Goal: Information Seeking & Learning: Learn about a topic

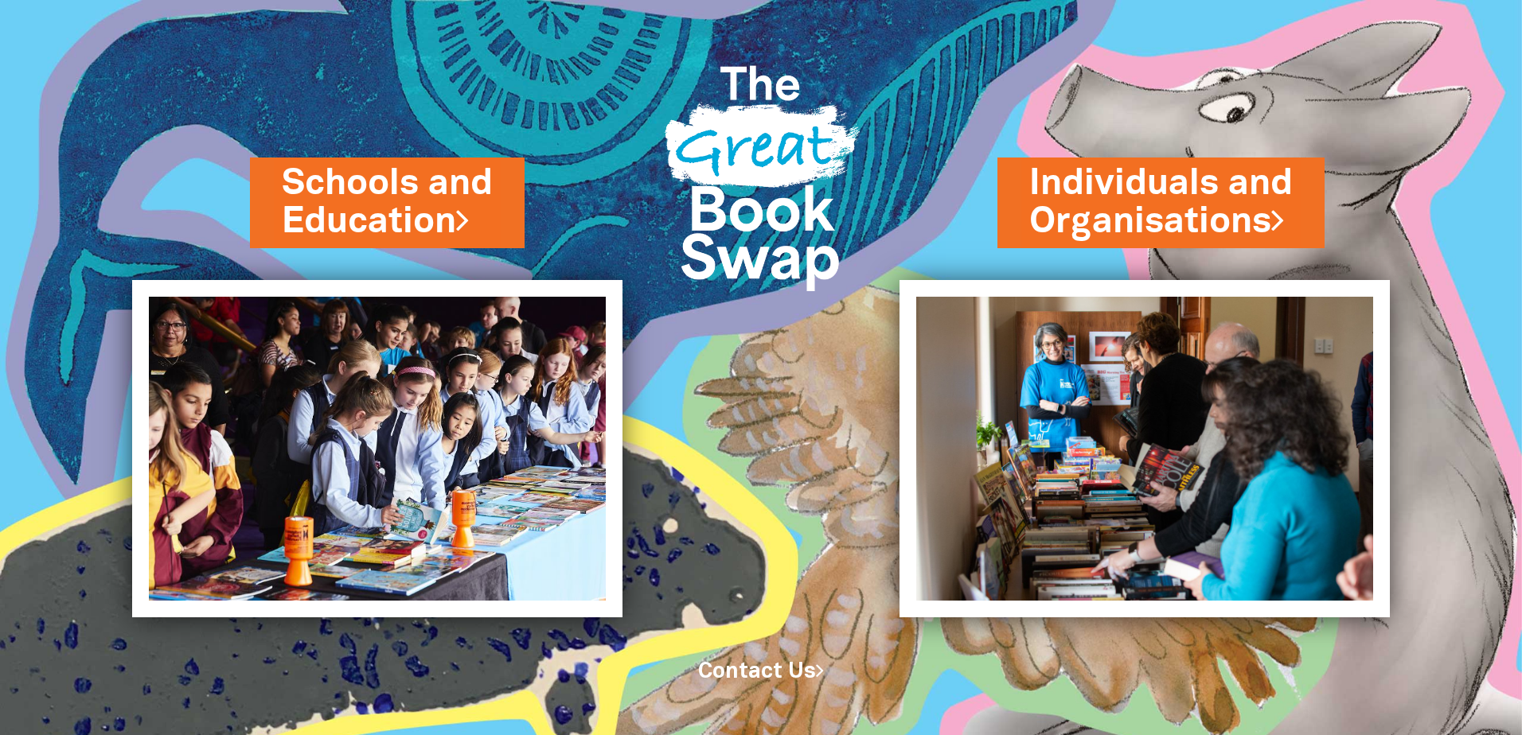
drag, startPoint x: 1135, startPoint y: 407, endPoint x: 844, endPoint y: 182, distance: 367.7
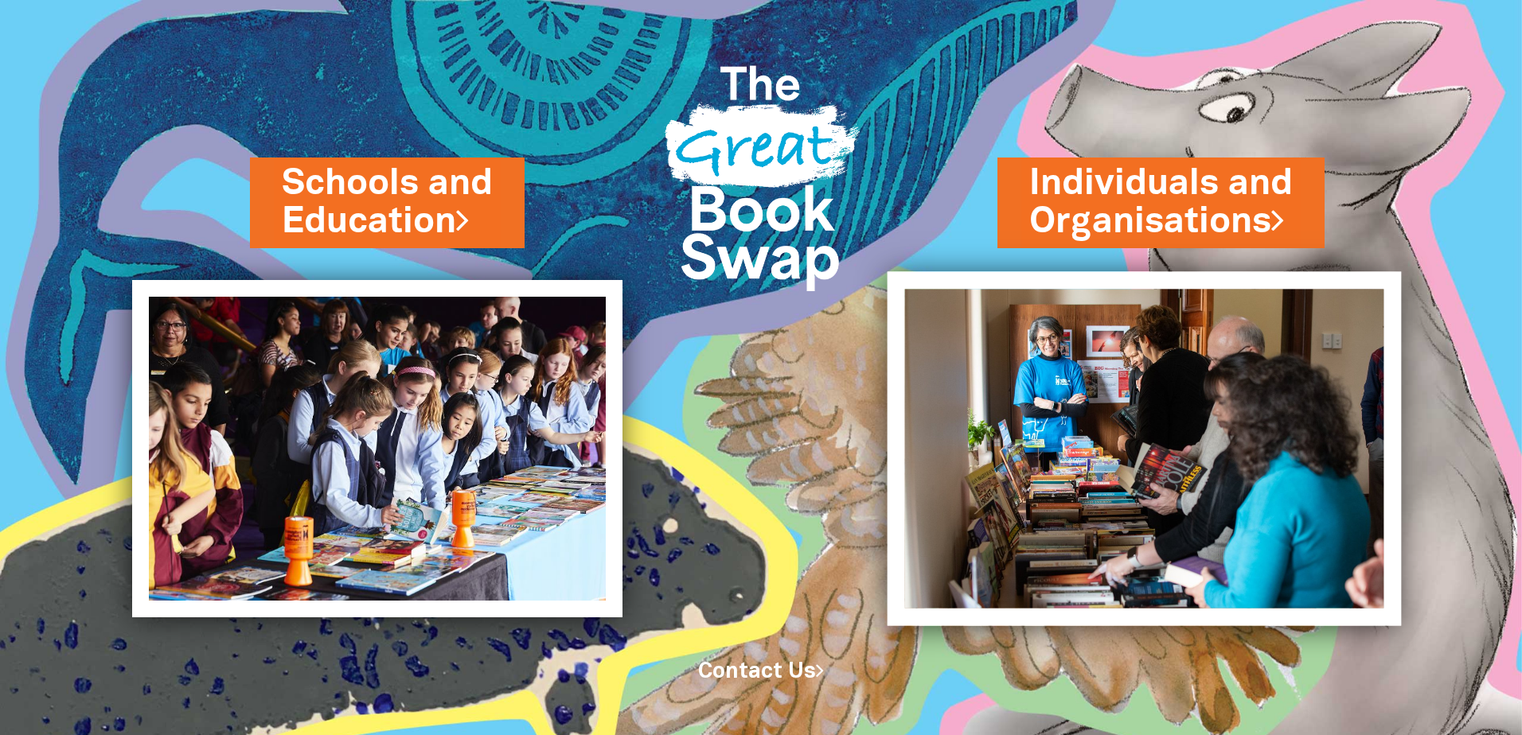
click at [1054, 444] on img at bounding box center [1144, 448] width 514 height 354
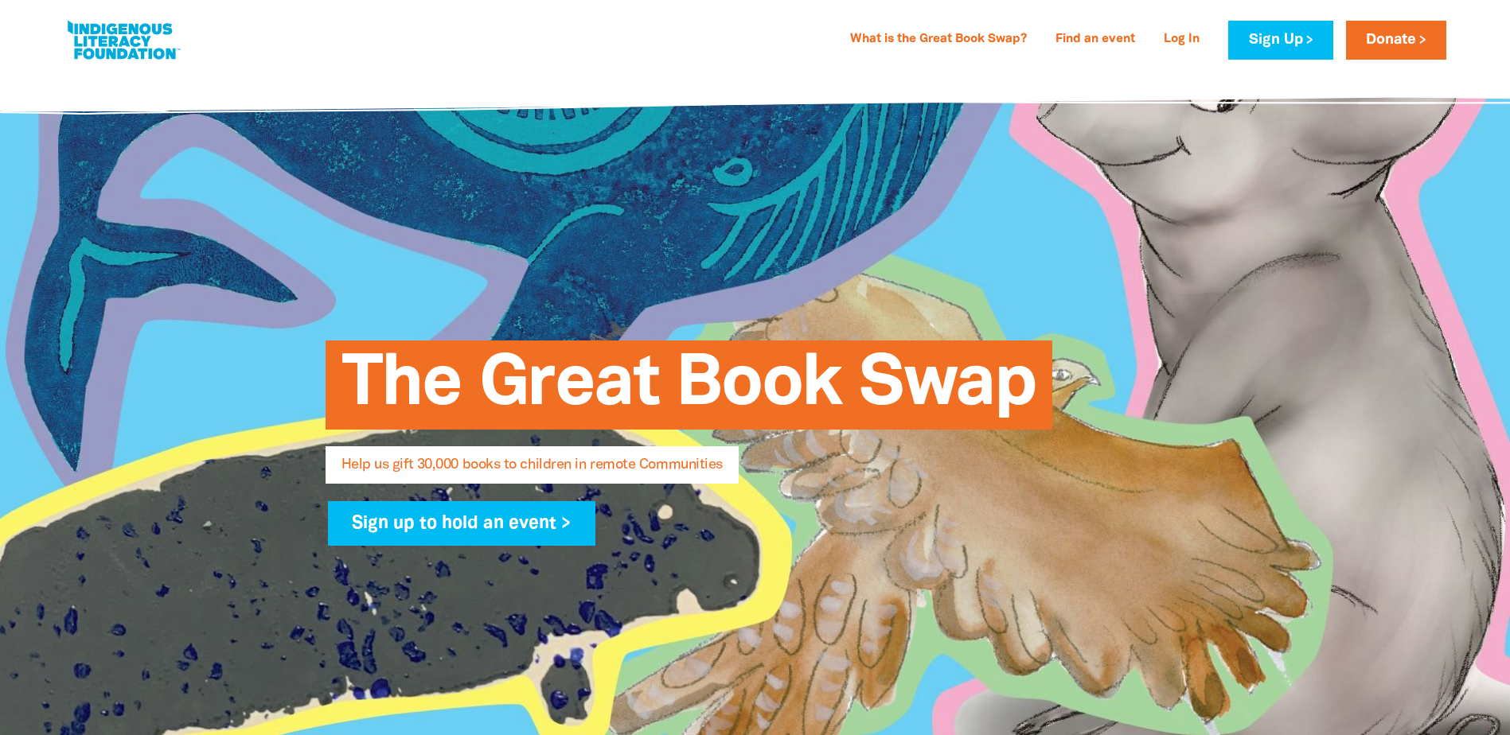
select select "AU"
click at [83, 37] on link at bounding box center [123, 40] width 119 height 49
drag, startPoint x: 165, startPoint y: 33, endPoint x: 125, endPoint y: 40, distance: 40.3
click at [125, 40] on link at bounding box center [123, 40] width 119 height 49
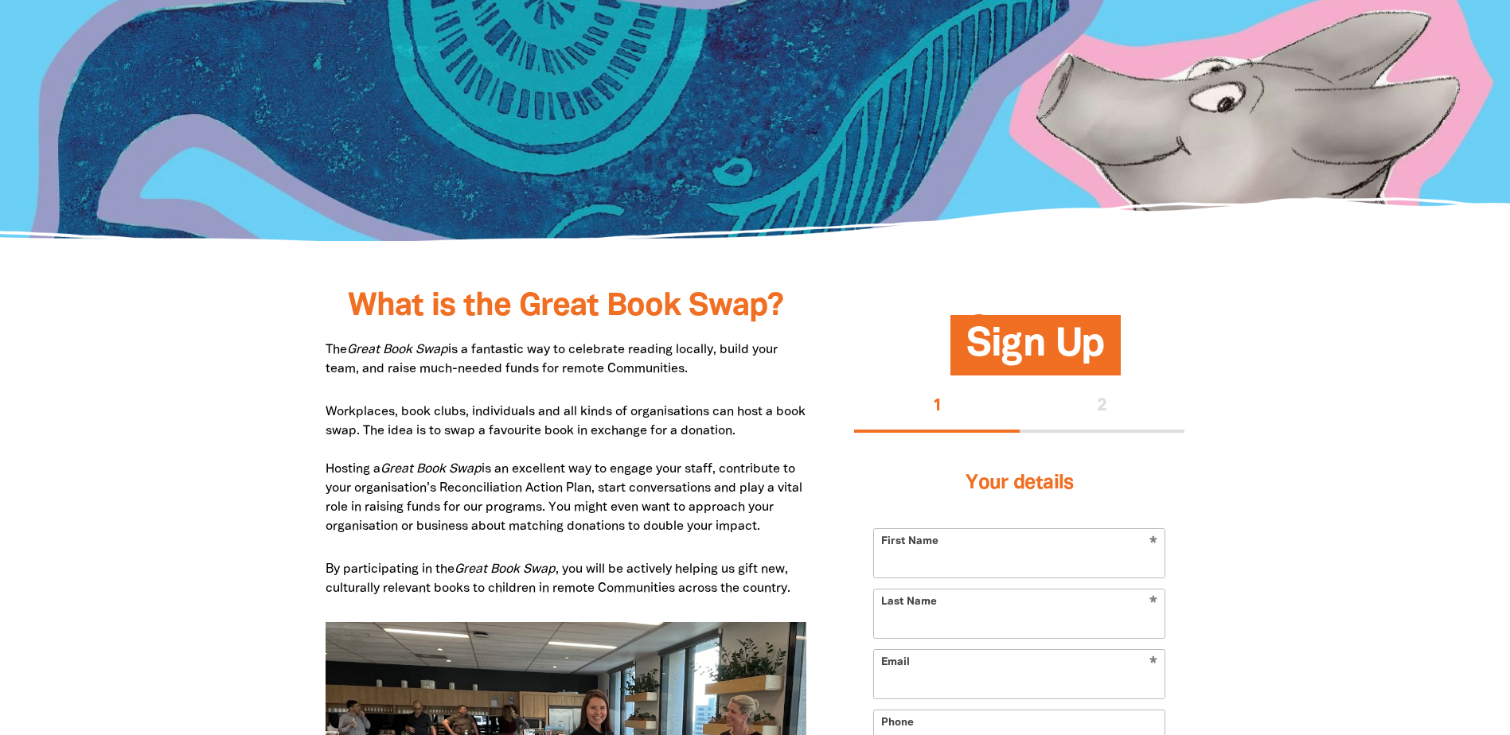
scroll to position [239, 0]
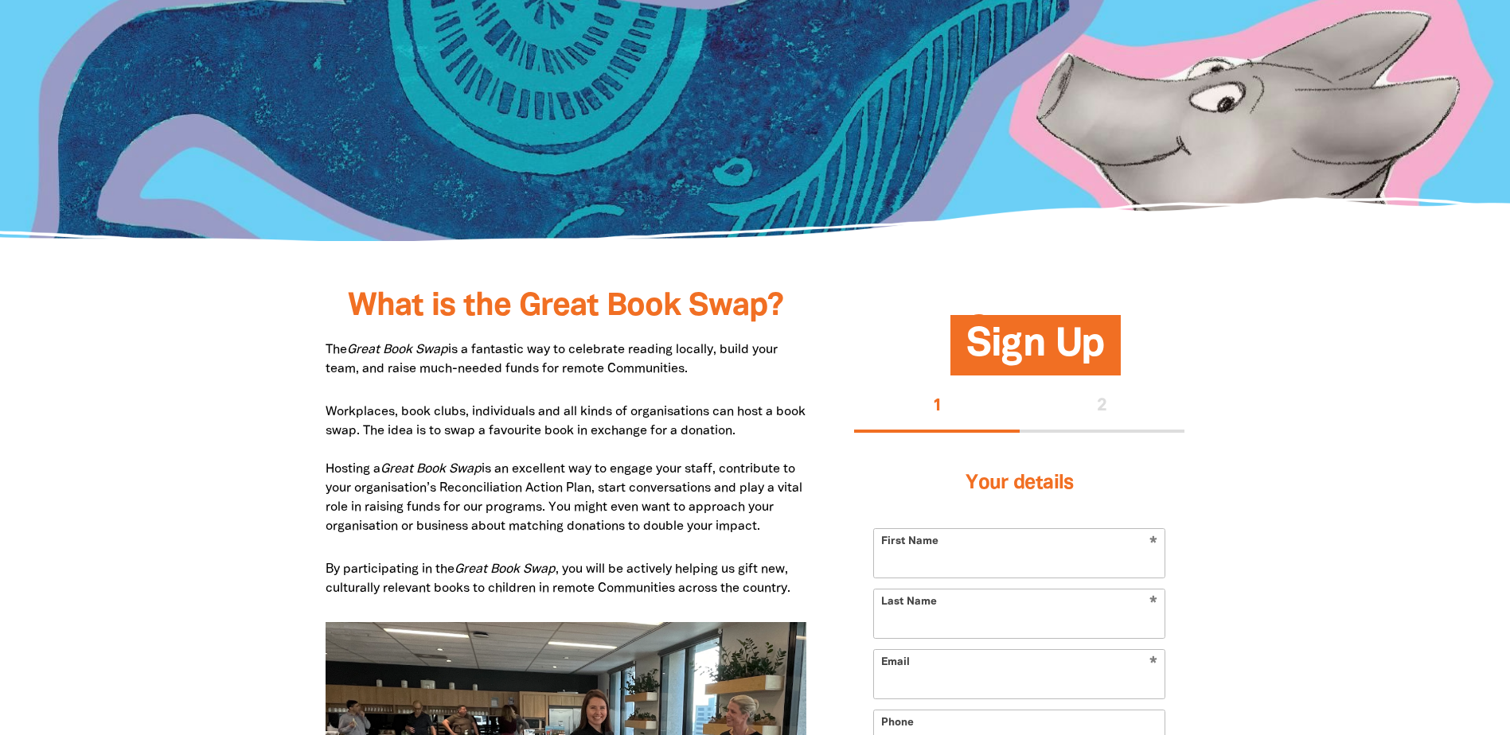
scroll to position [637, 0]
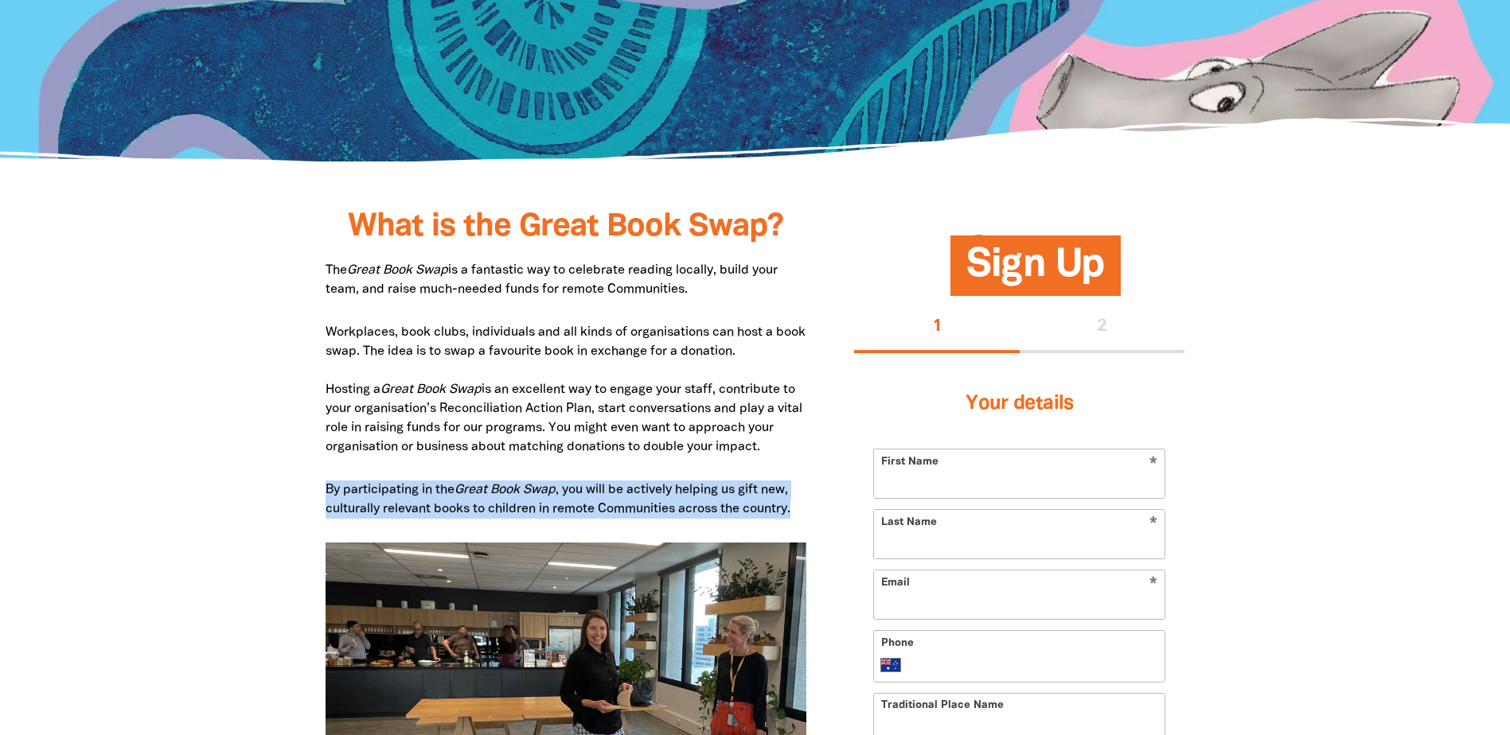
drag, startPoint x: 327, startPoint y: 492, endPoint x: 825, endPoint y: 502, distance: 498.3
copy p "By participating in the Great Book Swap , you will be actively helping us gift …"
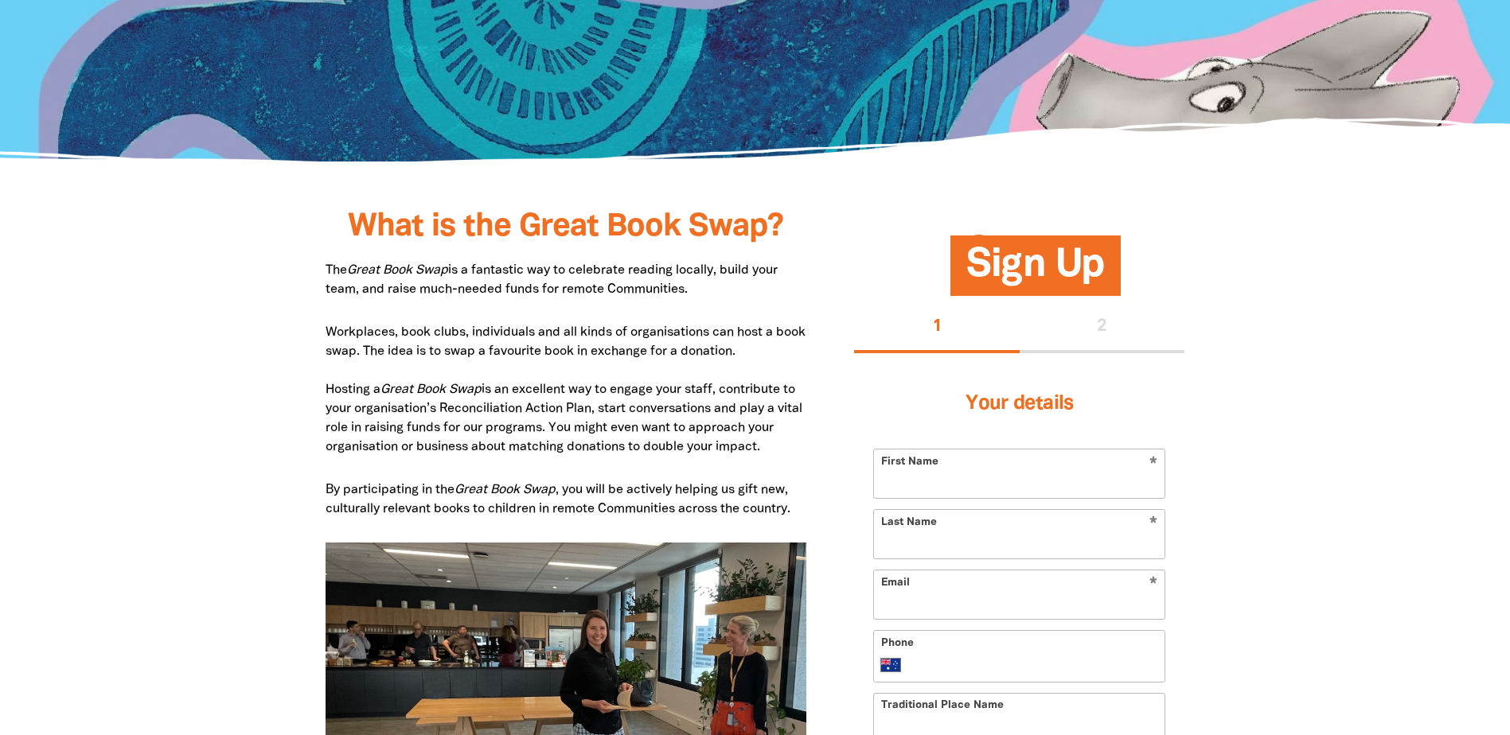
click at [512, 359] on p "Workplaces, book clubs, individuals and all kinds of organisations can host a b…" at bounding box center [565, 390] width 481 height 134
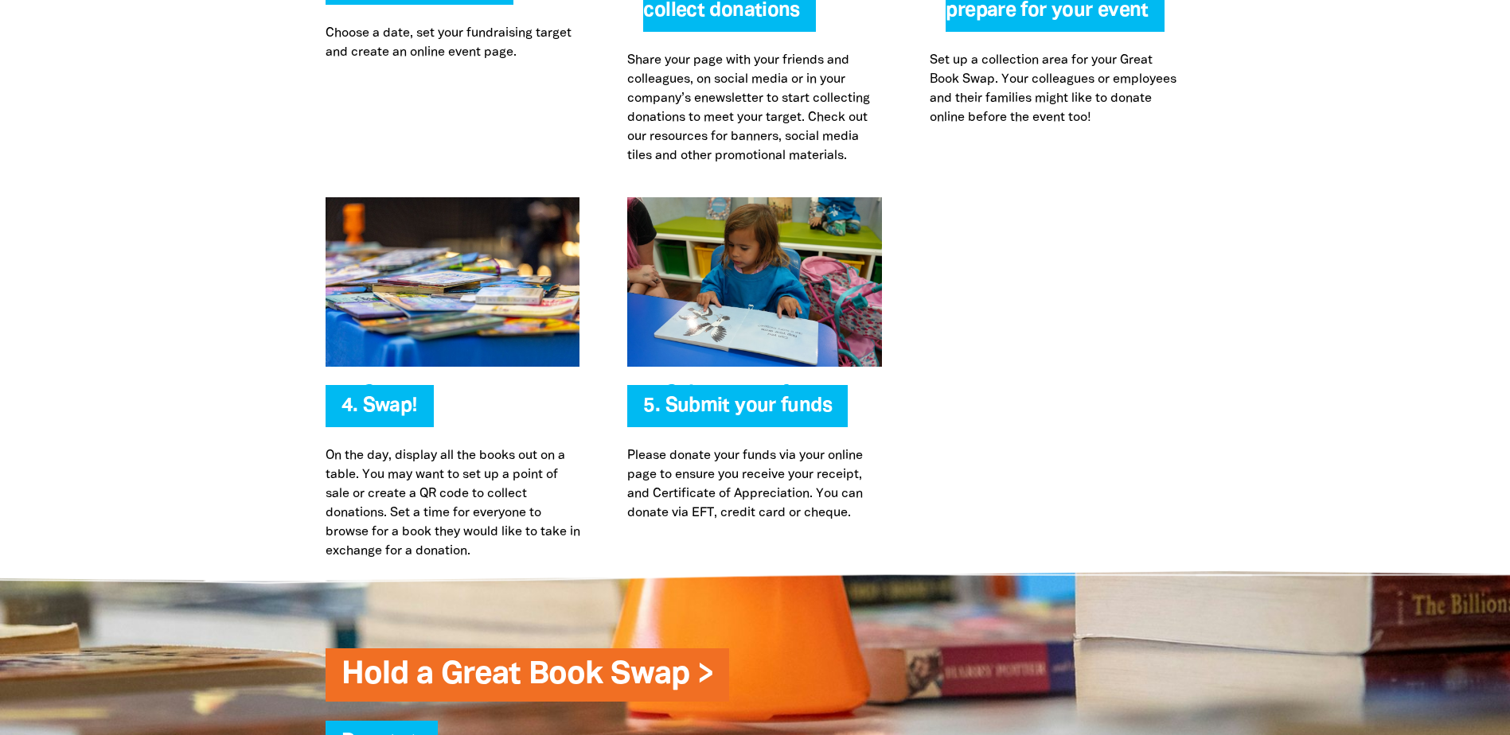
scroll to position [3820, 0]
